Goal: Task Accomplishment & Management: Use online tool/utility

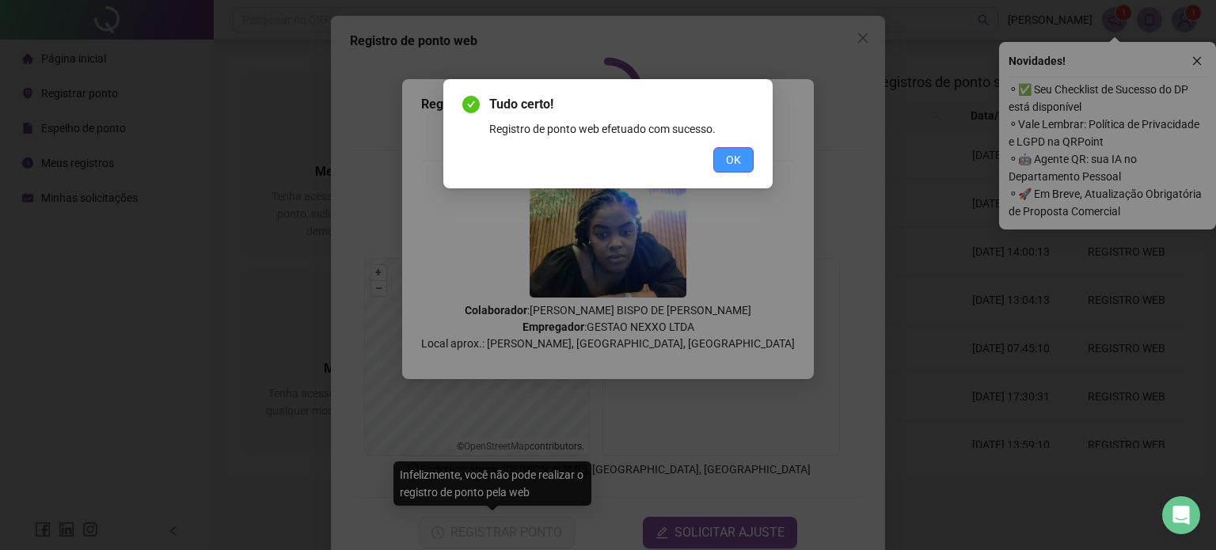
click at [740, 169] on button "OK" at bounding box center [733, 159] width 40 height 25
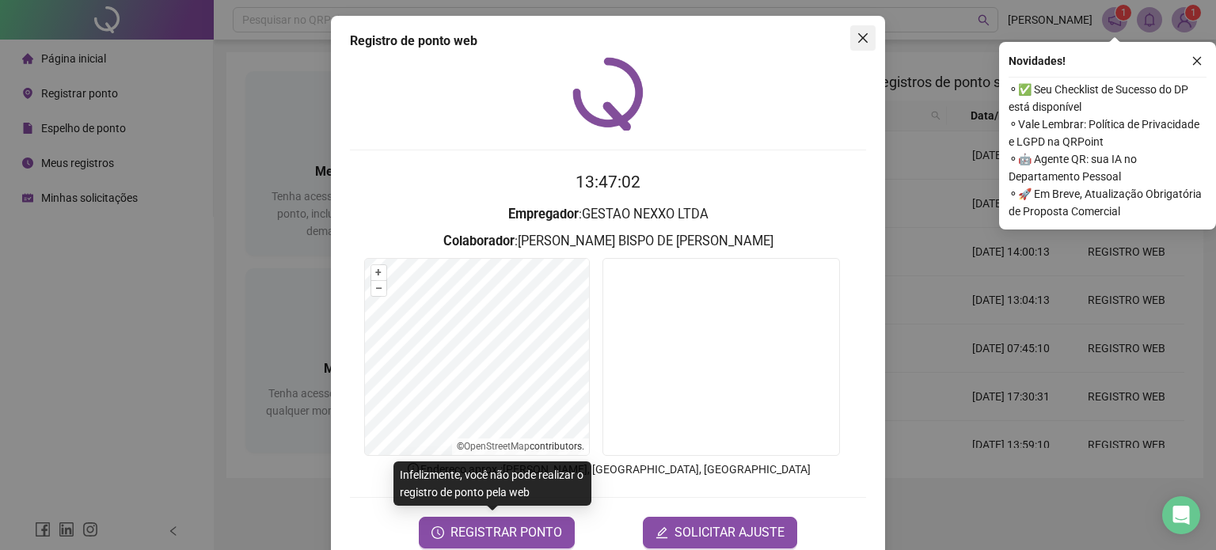
click at [863, 35] on span "Close" at bounding box center [862, 38] width 25 height 13
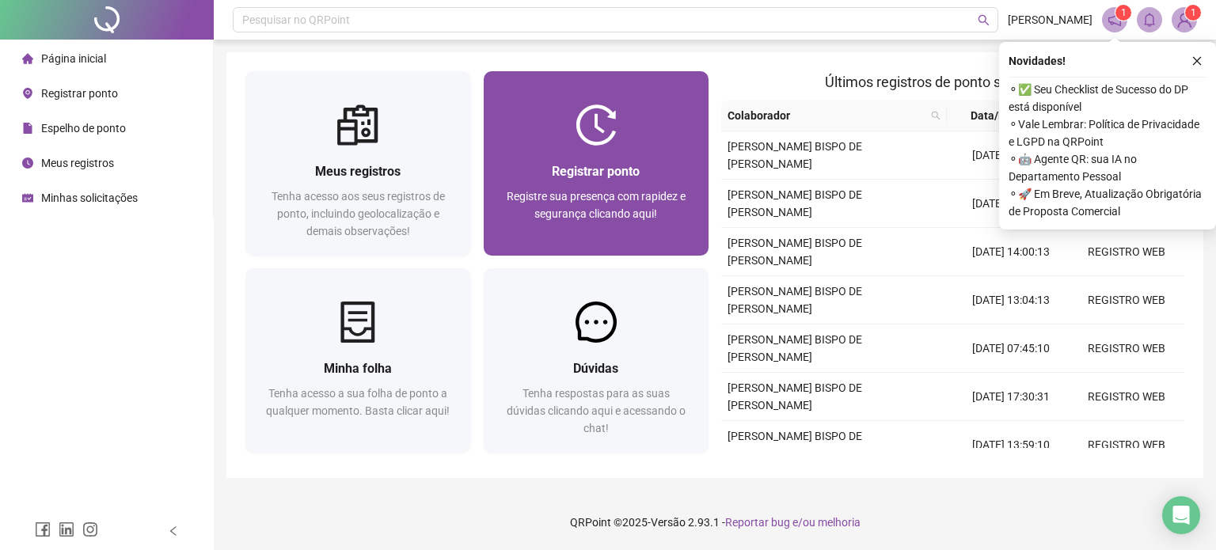
click at [706, 179] on div "Registrar ponto Registre sua presença com rapidez e segurança clicando aqui!" at bounding box center [597, 201] width 226 height 110
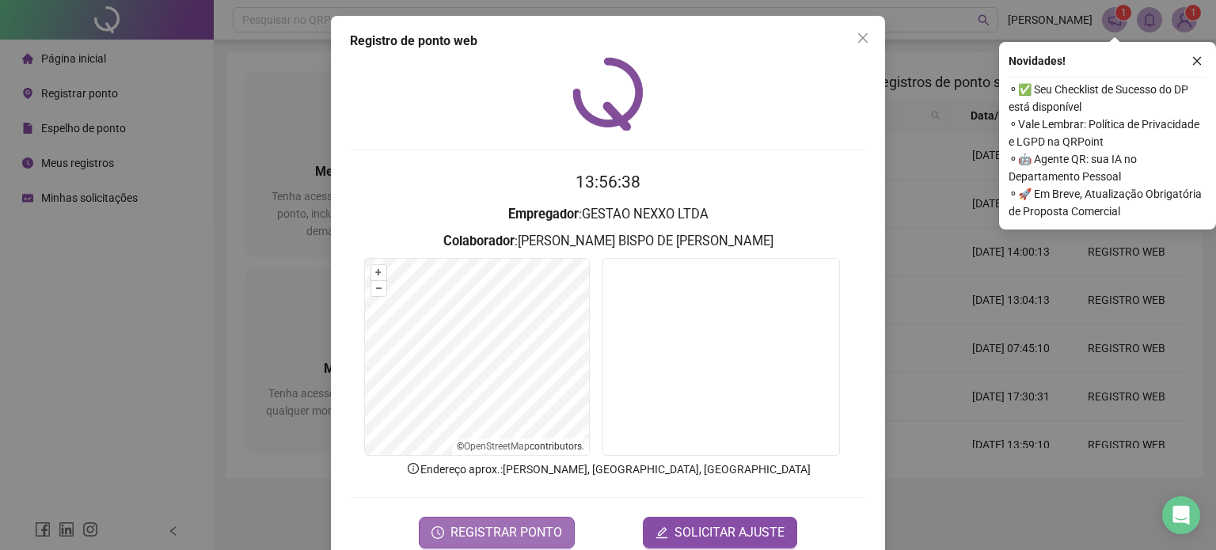
click at [537, 525] on span "REGISTRAR PONTO" at bounding box center [506, 532] width 112 height 19
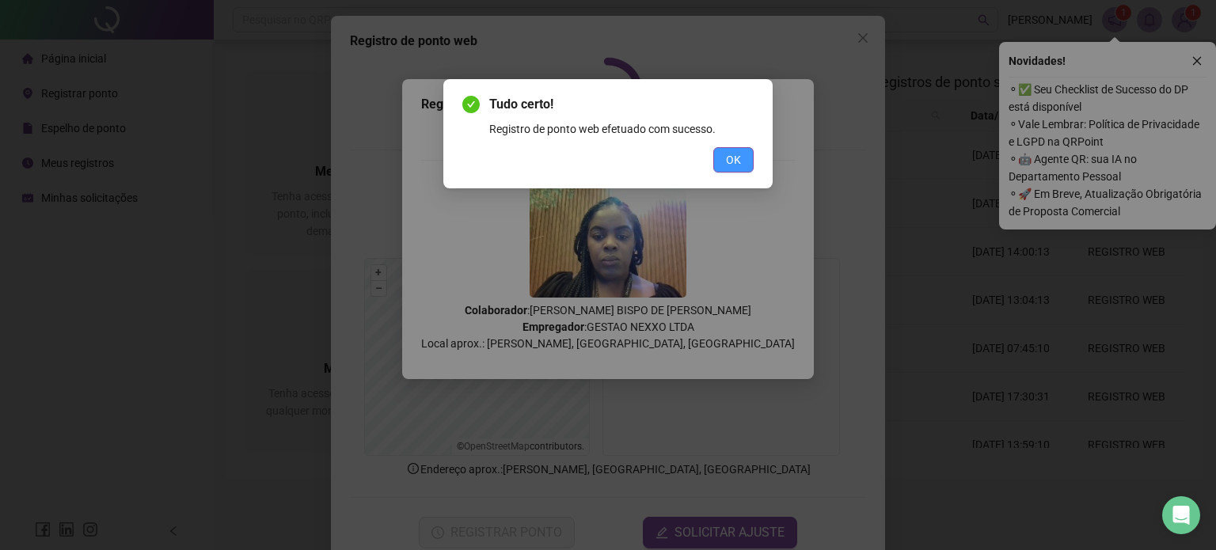
click at [743, 161] on button "OK" at bounding box center [733, 159] width 40 height 25
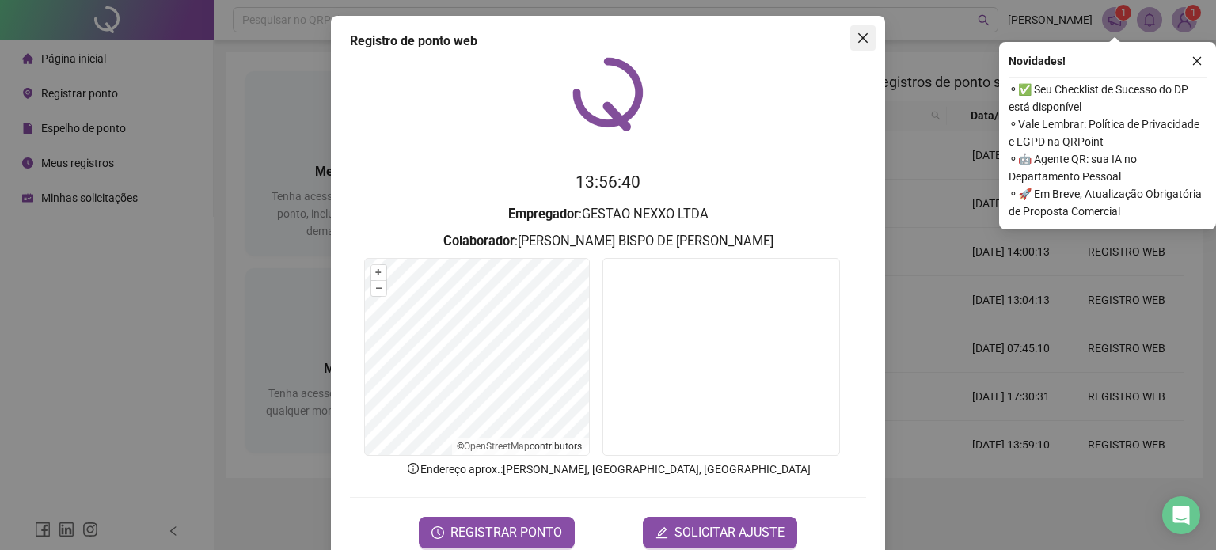
click at [851, 37] on span "Close" at bounding box center [862, 38] width 25 height 13
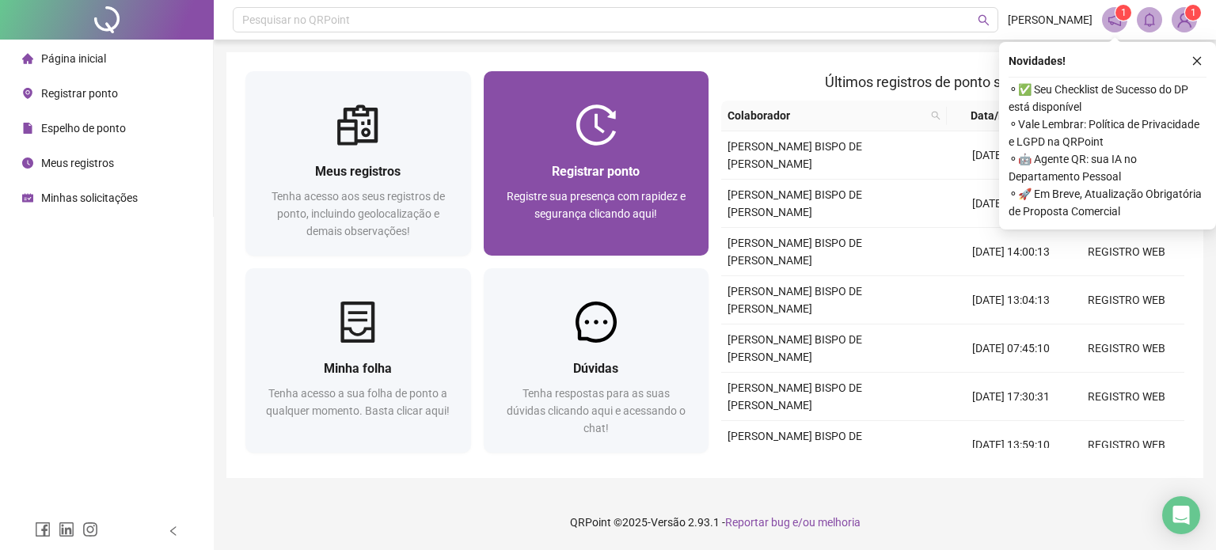
click at [664, 200] on span "Registre sua presença com rapidez e segurança clicando aqui!" at bounding box center [596, 205] width 179 height 30
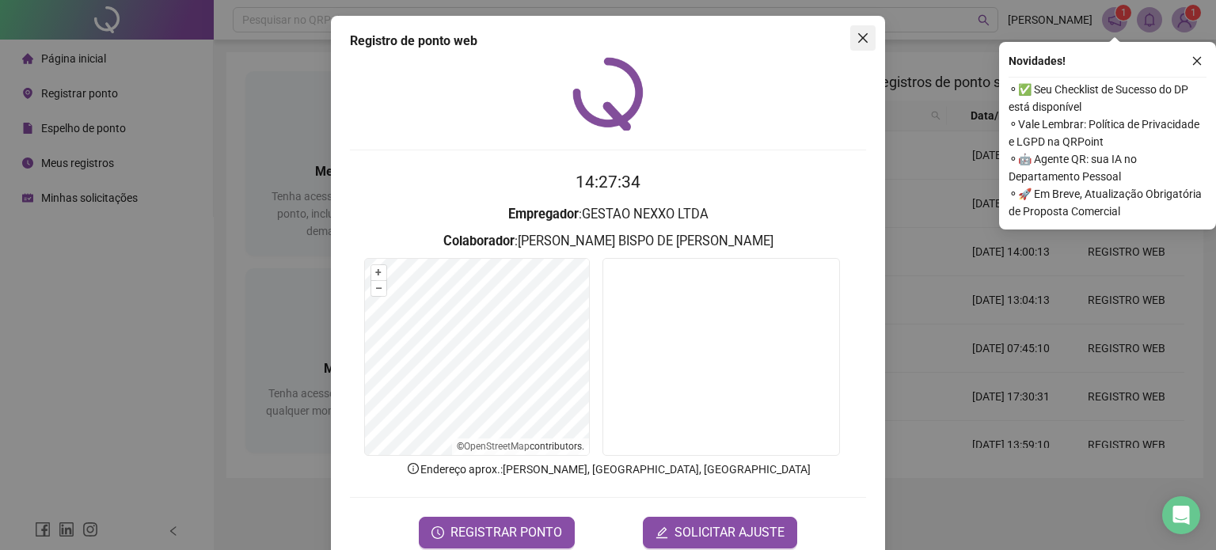
click at [862, 39] on icon "close" at bounding box center [862, 38] width 13 height 13
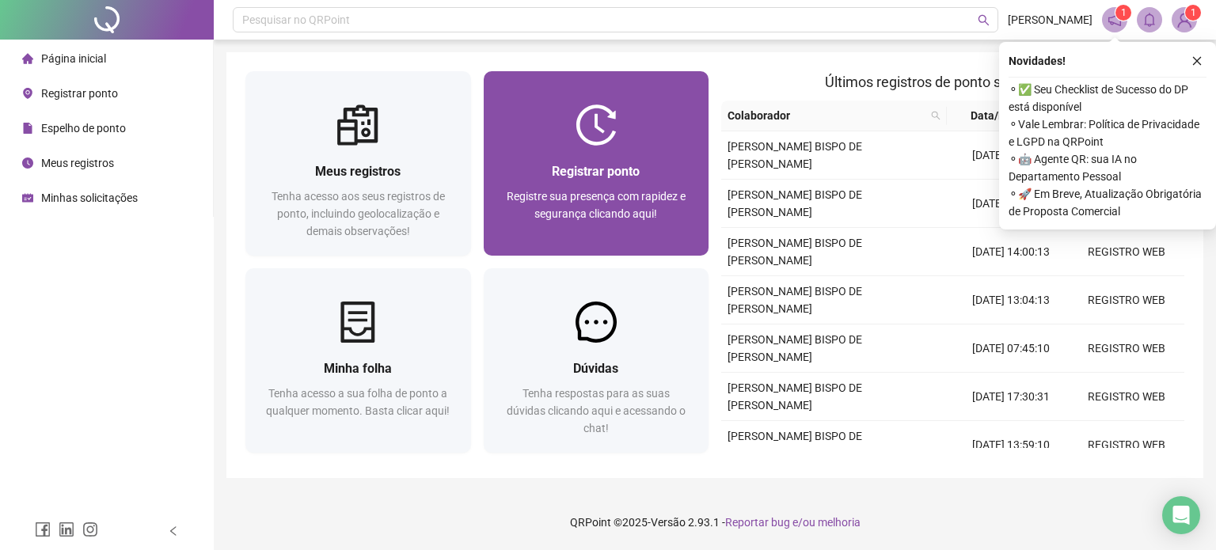
click at [677, 116] on div at bounding box center [597, 124] width 226 height 41
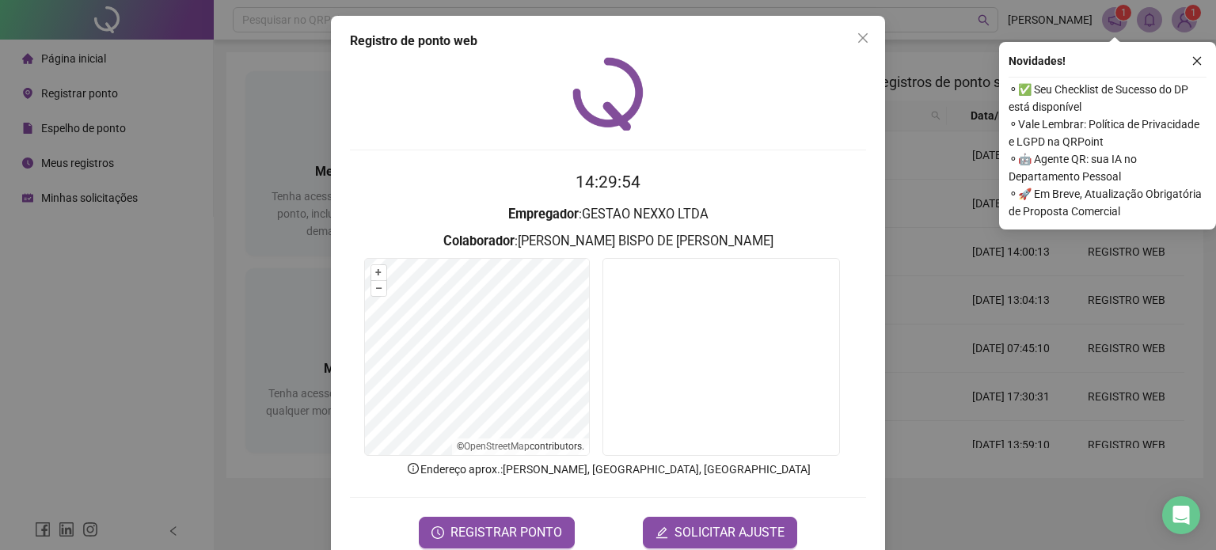
click at [864, 37] on span "Close" at bounding box center [862, 38] width 25 height 13
